Goal: Task Accomplishment & Management: Use online tool/utility

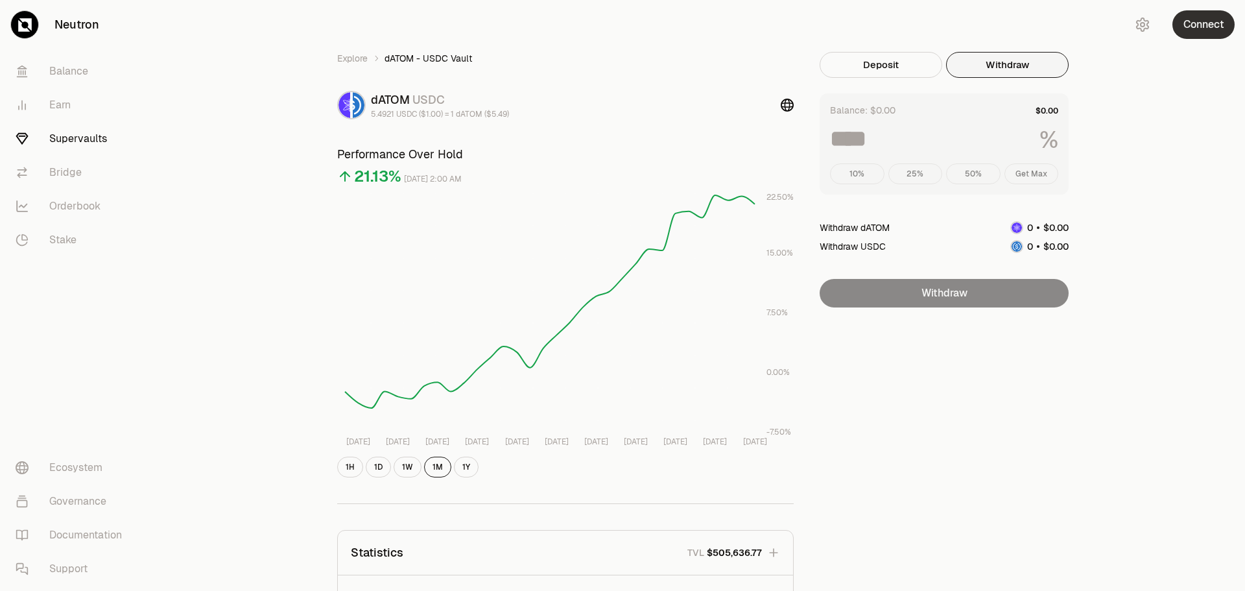
click at [1204, 19] on button "Connect" at bounding box center [1204, 24] width 62 height 29
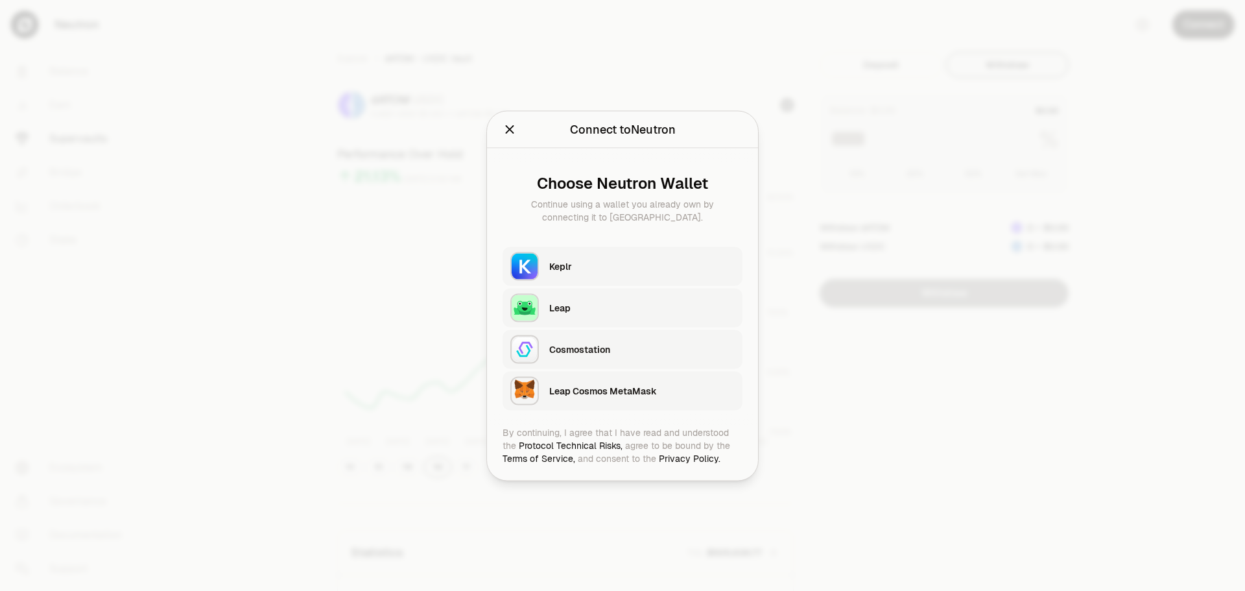
click at [593, 261] on div "Keplr" at bounding box center [642, 265] width 186 height 13
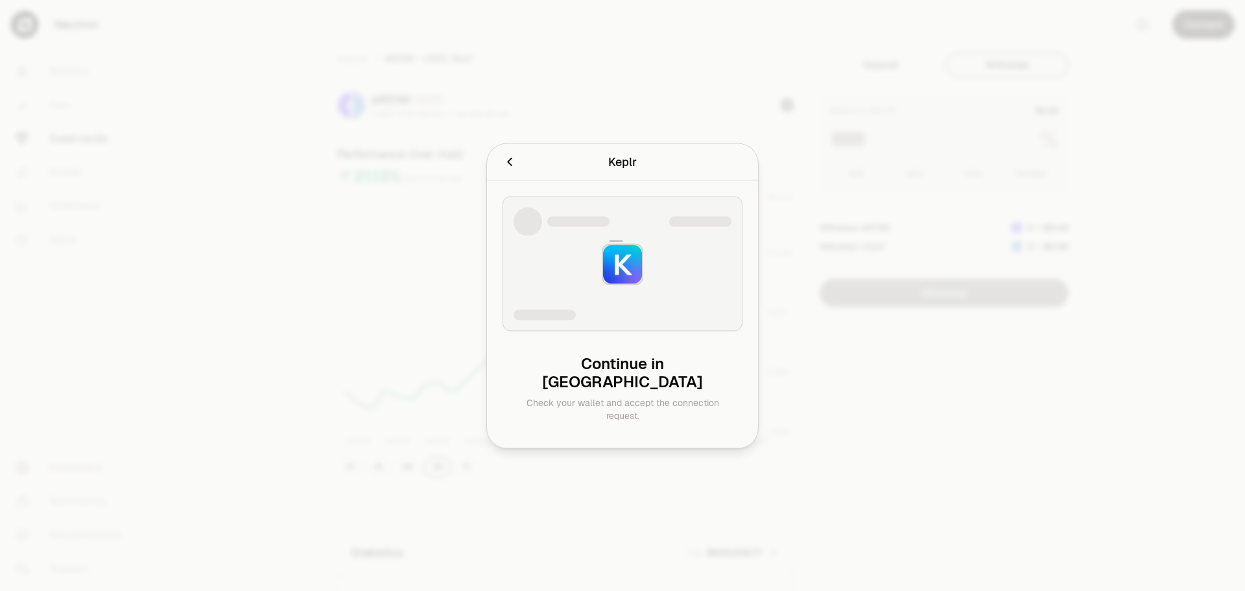
click at [244, 181] on div at bounding box center [622, 295] width 1245 height 591
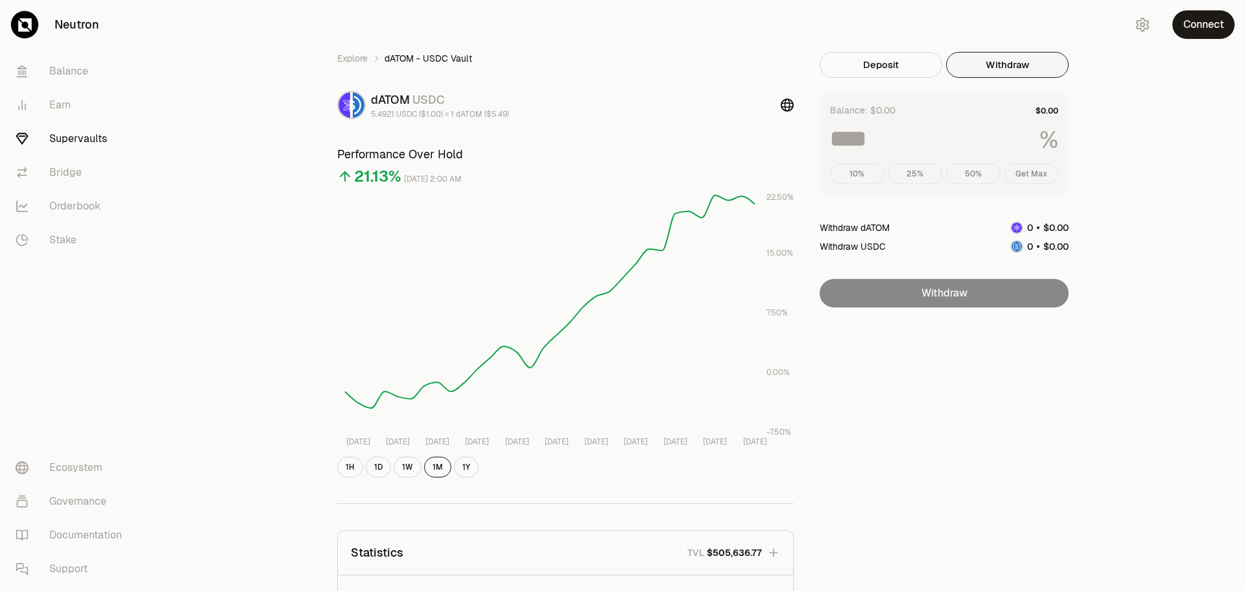
click at [1016, 67] on button "Withdraw" at bounding box center [1007, 65] width 123 height 26
click at [1038, 173] on div "10% 25% 50% Get Max" at bounding box center [944, 173] width 228 height 21
click at [1030, 174] on div "10% 25% 50% Get Max" at bounding box center [944, 173] width 228 height 21
click at [847, 171] on div "10% 25% 50% Get Max" at bounding box center [944, 173] width 228 height 21
click at [1210, 22] on button "Connect" at bounding box center [1204, 24] width 62 height 29
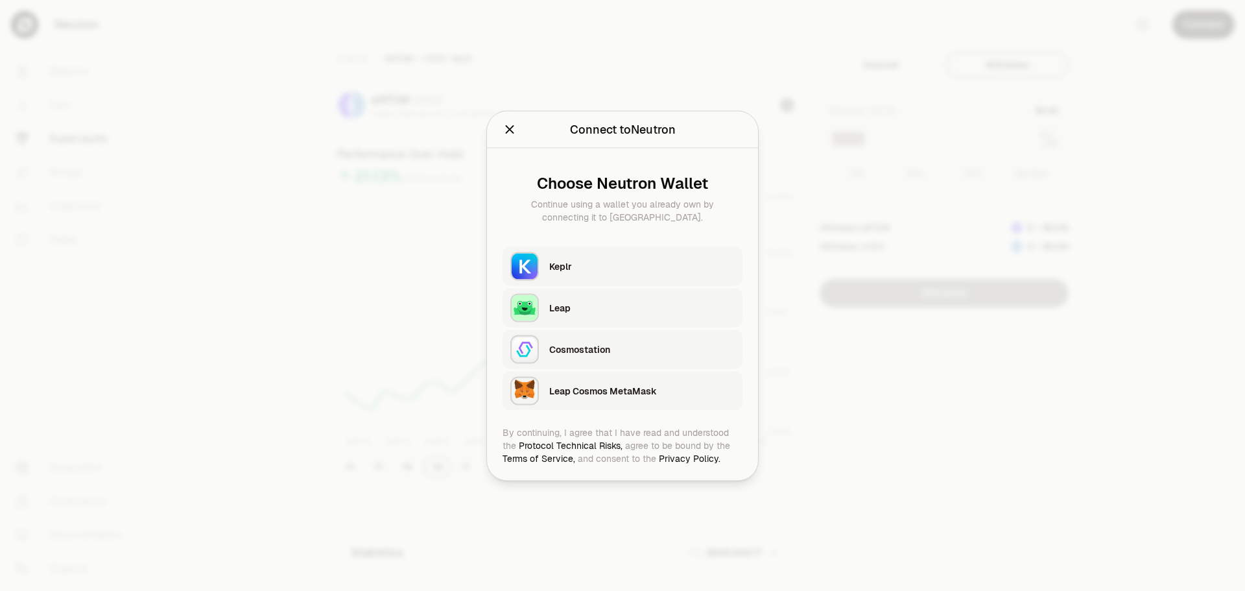
click at [603, 270] on div "Keplr" at bounding box center [642, 265] width 186 height 13
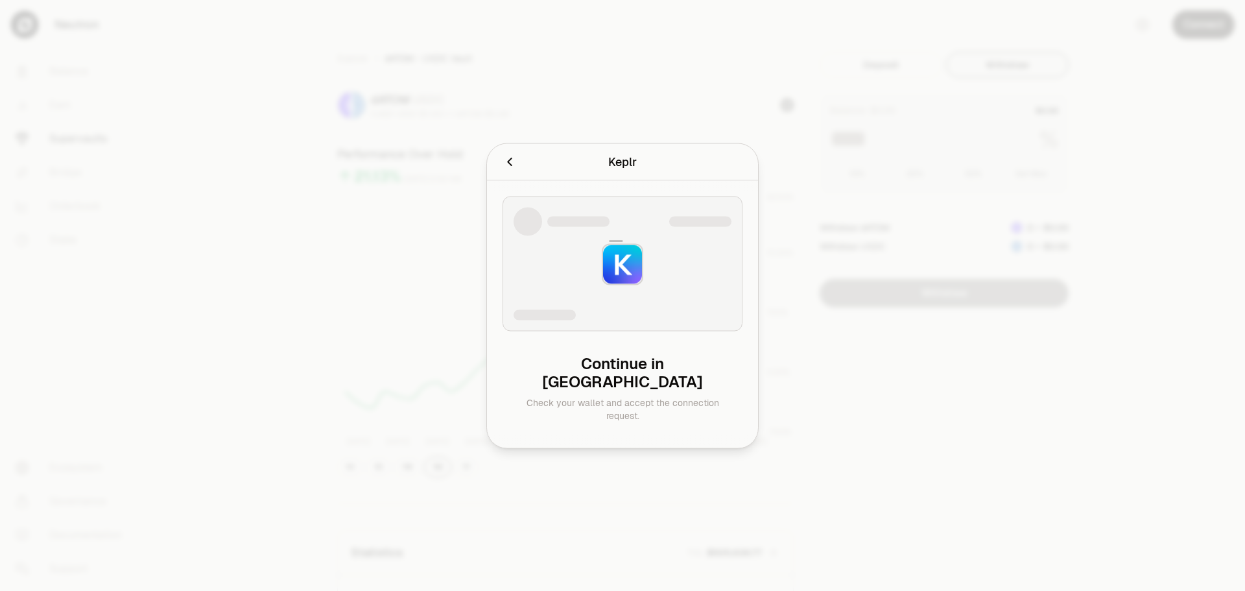
click at [319, 300] on div at bounding box center [622, 295] width 1245 height 591
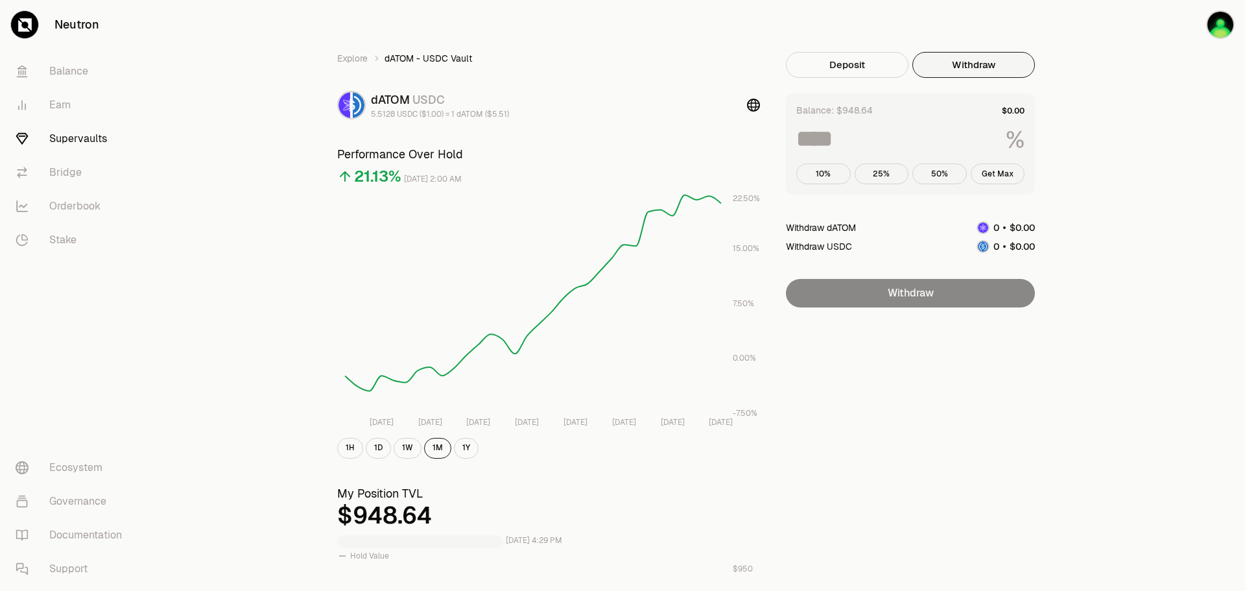
click at [983, 66] on button "Withdraw" at bounding box center [974, 65] width 123 height 26
click at [1005, 178] on button "Get Max" at bounding box center [998, 173] width 54 height 21
type input "***"
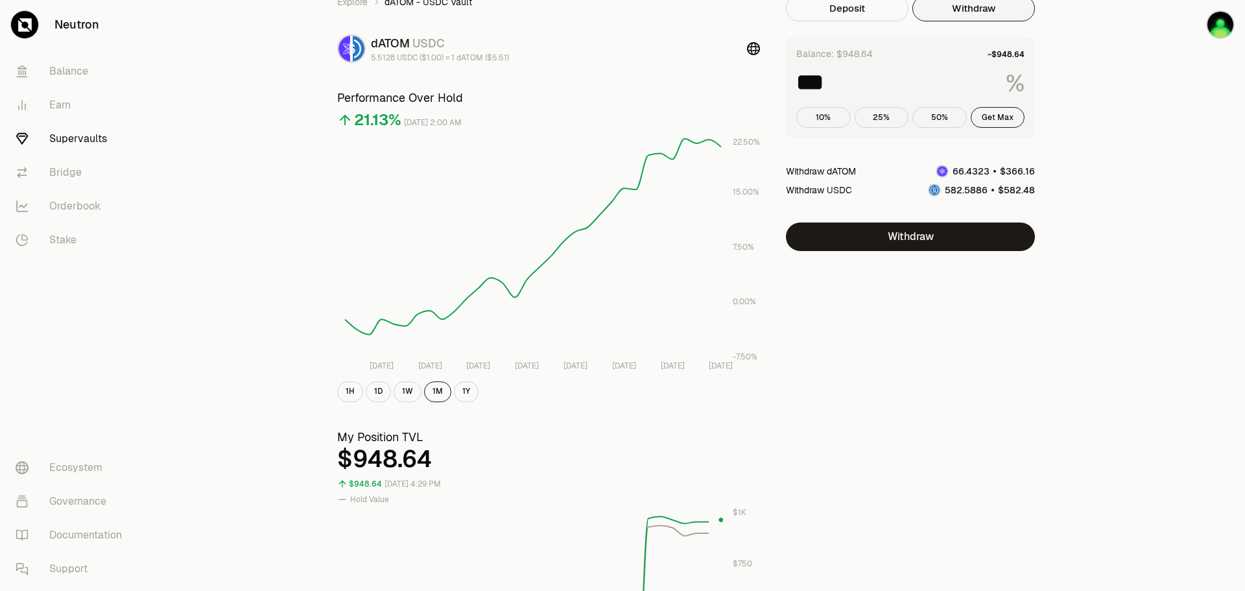
scroll to position [26, 0]
